Goal: Find specific page/section: Find specific page/section

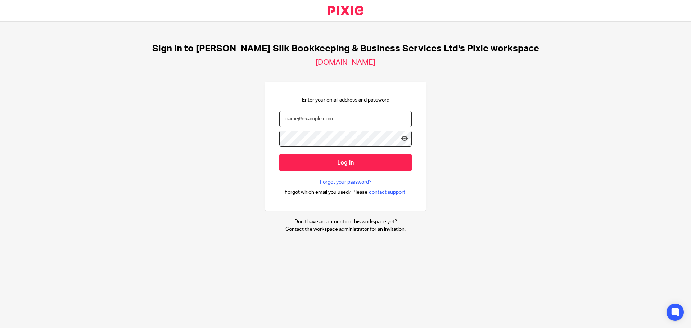
click at [305, 115] on input "email" at bounding box center [345, 119] width 132 height 16
click at [315, 124] on input "email" at bounding box center [345, 119] width 132 height 16
click at [315, 121] on input "email" at bounding box center [345, 119] width 132 height 16
type input "[PERSON_NAME][EMAIL_ADDRESS][DOMAIN_NAME]"
click at [279, 154] on input "Log in" at bounding box center [345, 163] width 132 height 18
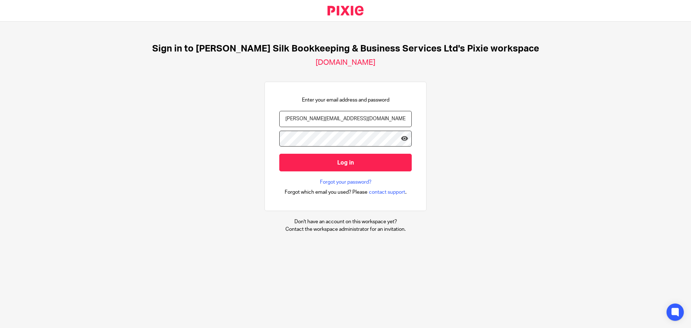
click at [279, 154] on input "Log in" at bounding box center [345, 163] width 132 height 18
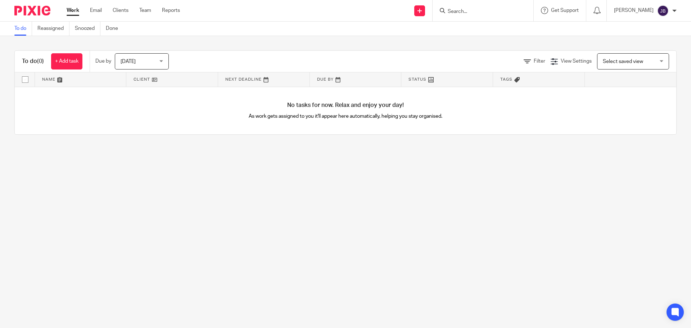
click at [485, 9] on input "Search" at bounding box center [479, 12] width 65 height 6
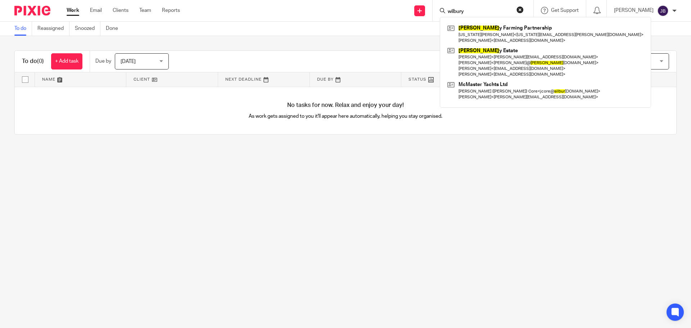
type input "wilbury"
click button "submit" at bounding box center [0, 0] width 0 height 0
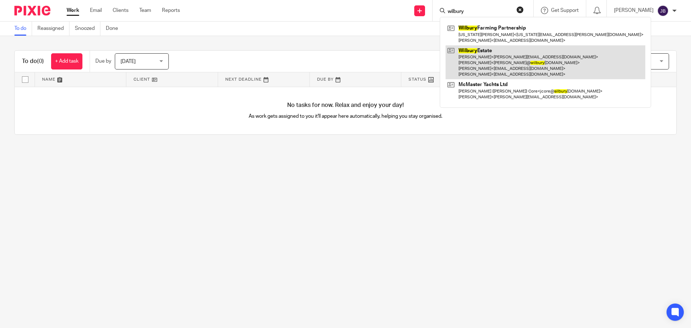
click at [524, 68] on link at bounding box center [545, 62] width 200 height 34
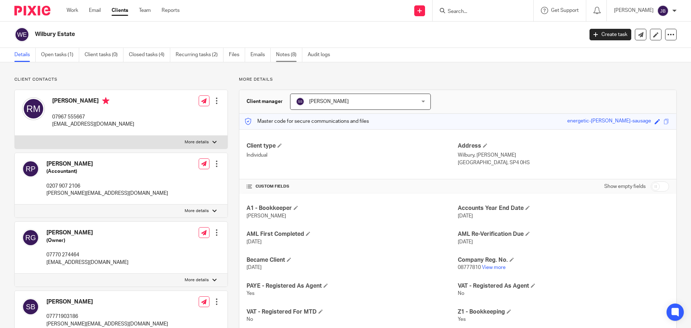
click at [289, 54] on link "Notes (8)" at bounding box center [289, 55] width 26 height 14
